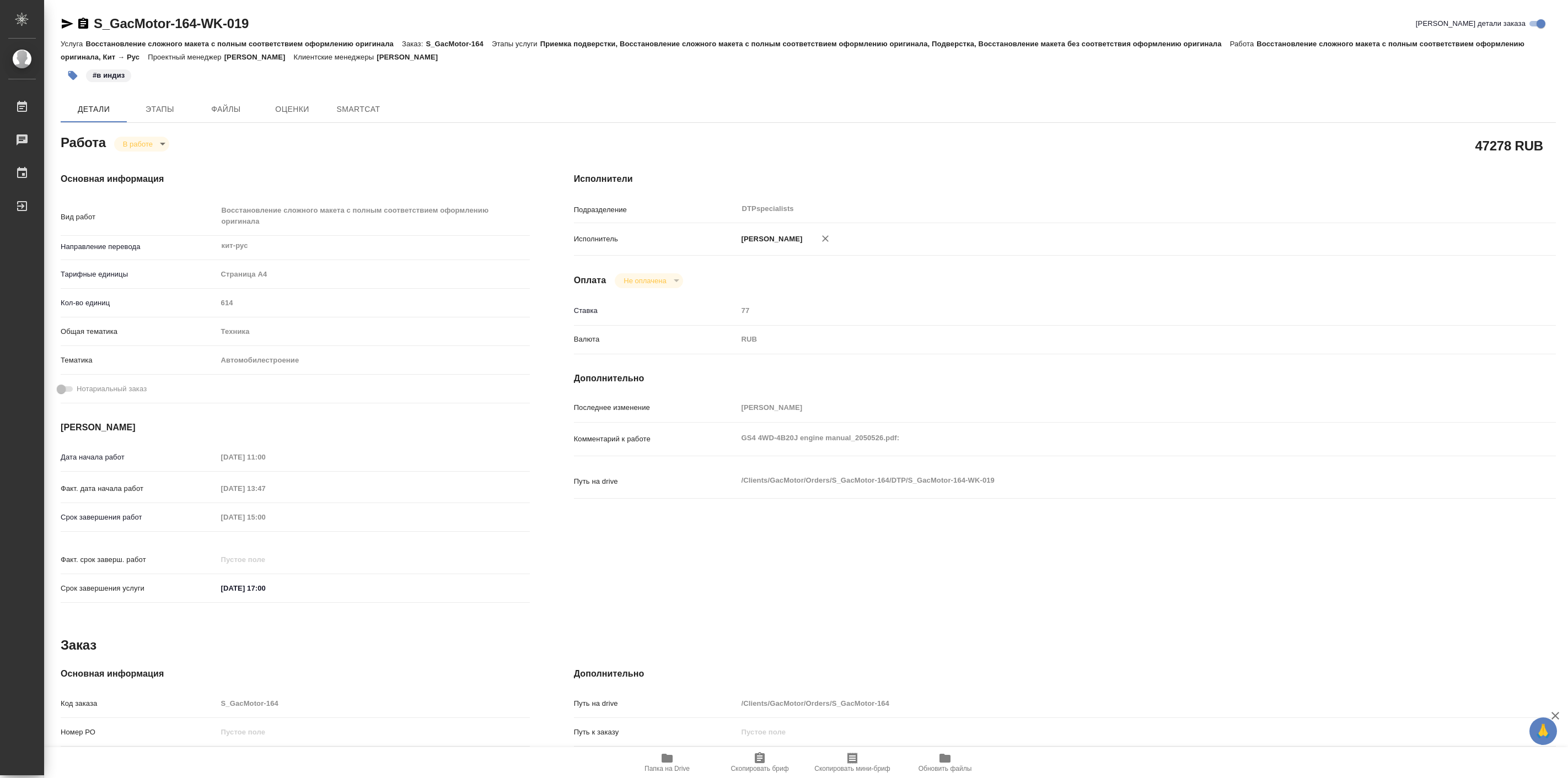
type textarea "x"
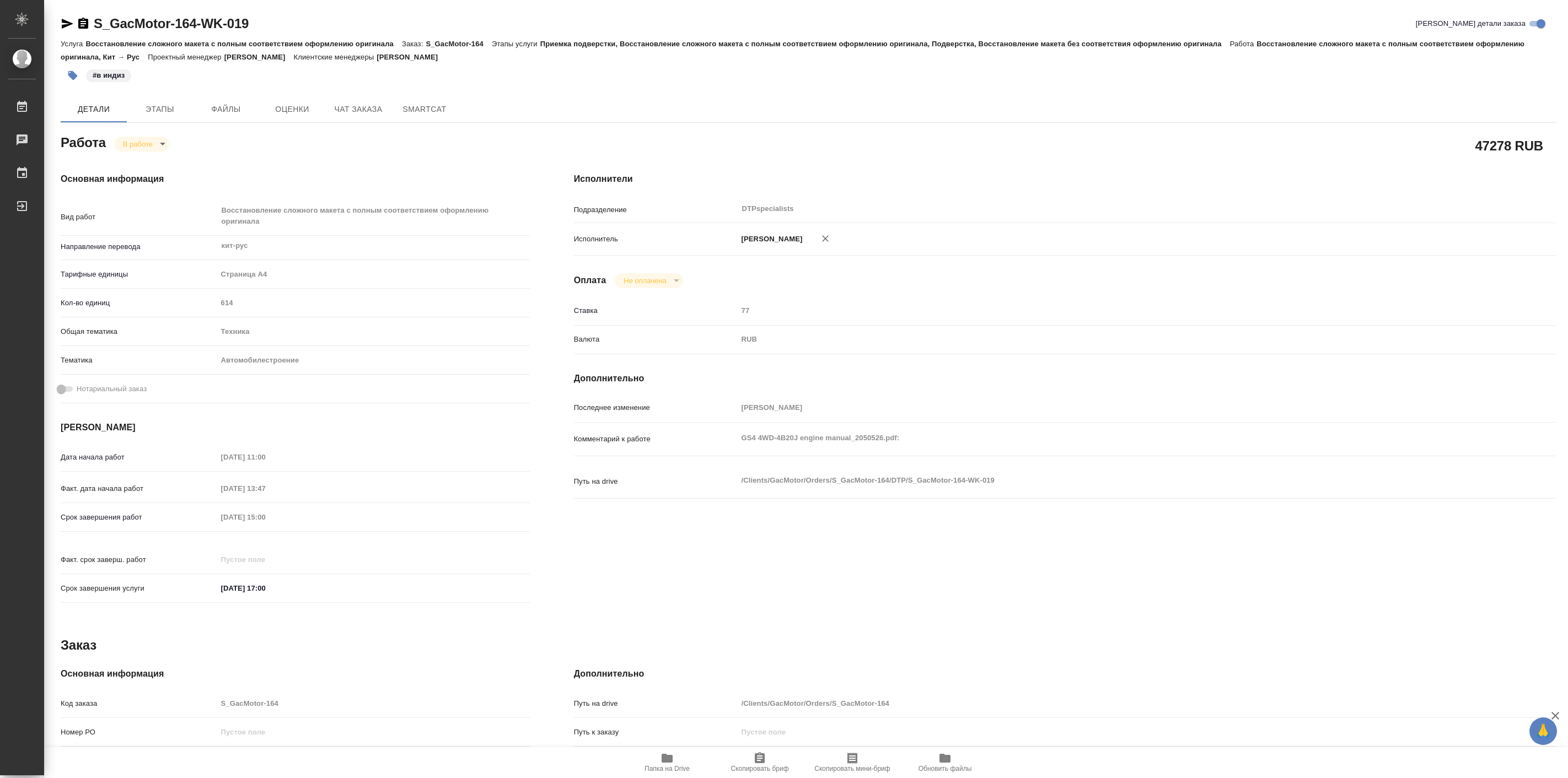
type textarea "x"
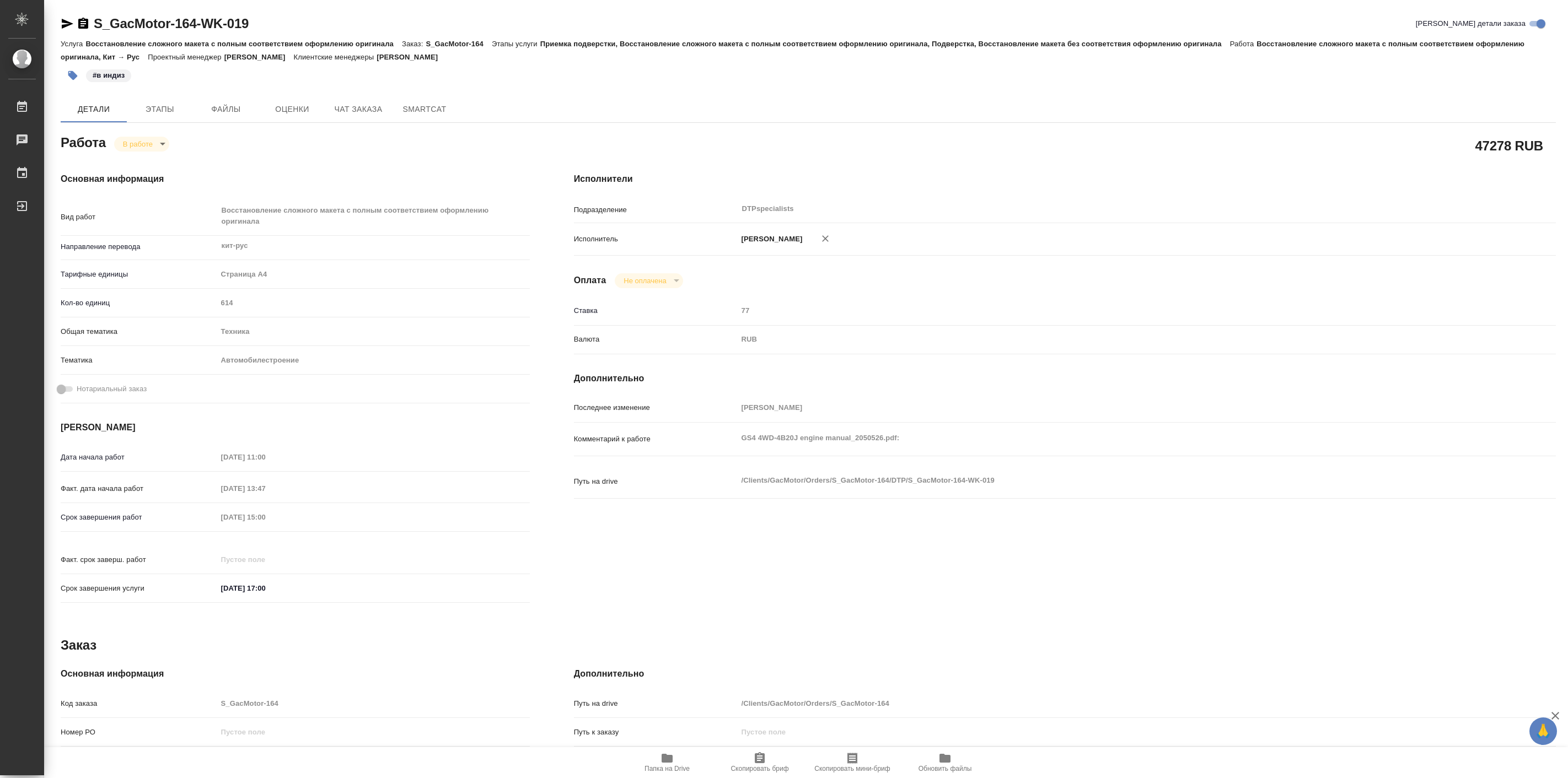
type textarea "x"
